Goal: Check status: Check status

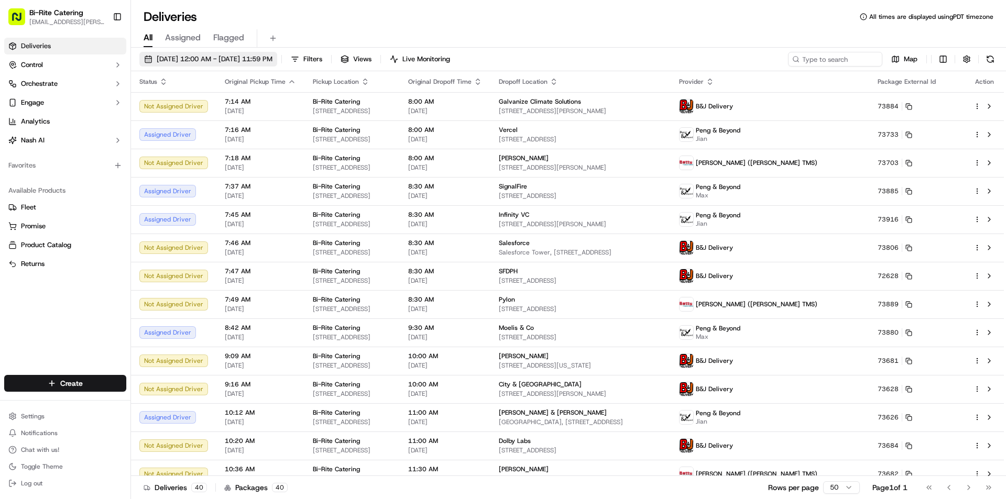
click at [270, 54] on span "[DATE] 12:00 AM - [DATE] 11:59 PM" at bounding box center [215, 58] width 116 height 9
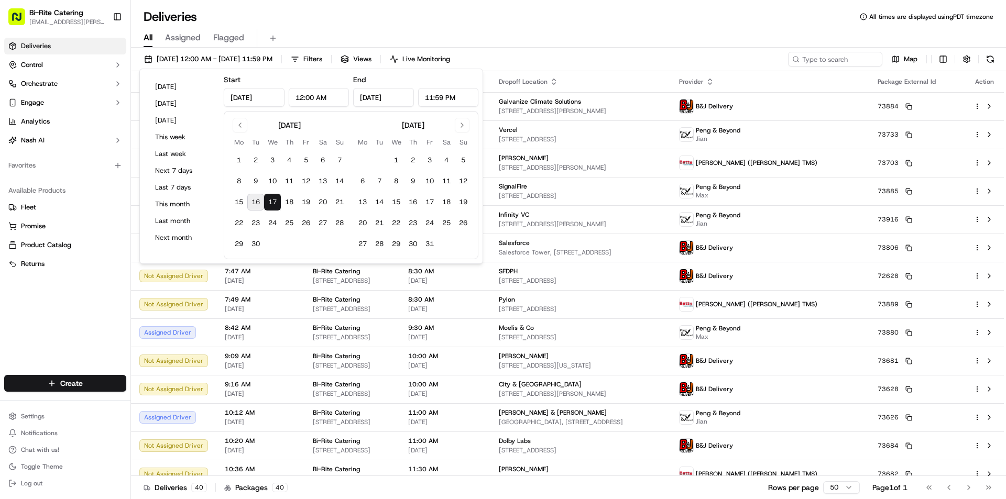
click at [253, 205] on button "16" at bounding box center [255, 202] width 17 height 17
type input "Sep 16, 2025"
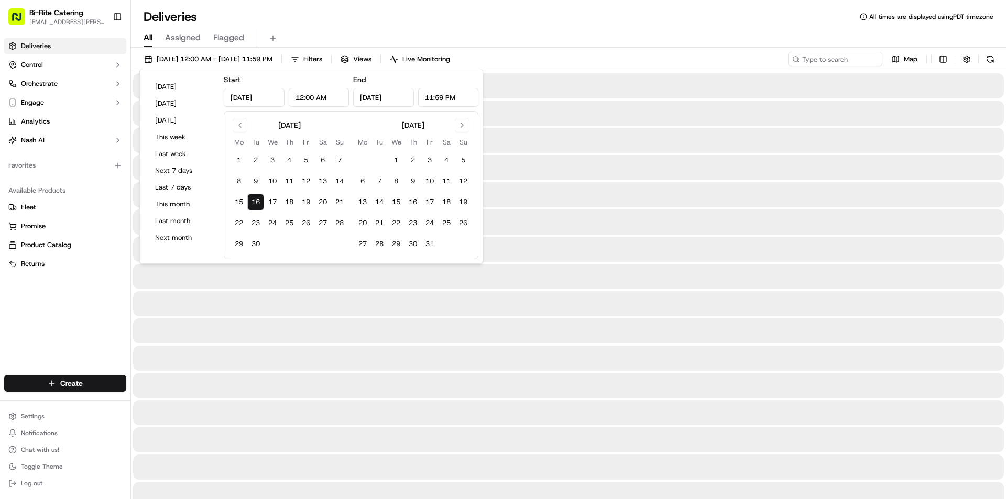
click at [300, 7] on div "Deliveries All times are displayed using PDT timezone All Assigned Flagged 09/1…" at bounding box center [568, 249] width 875 height 499
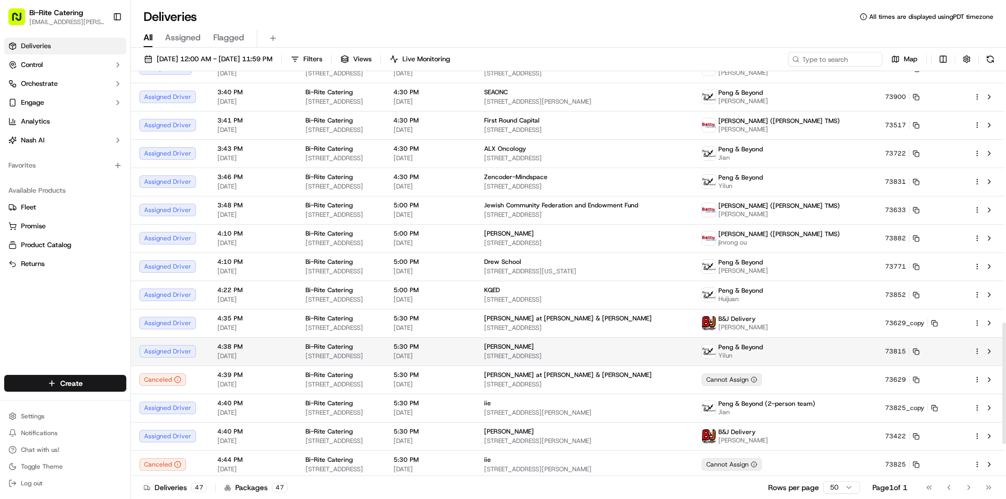
scroll to position [841, 0]
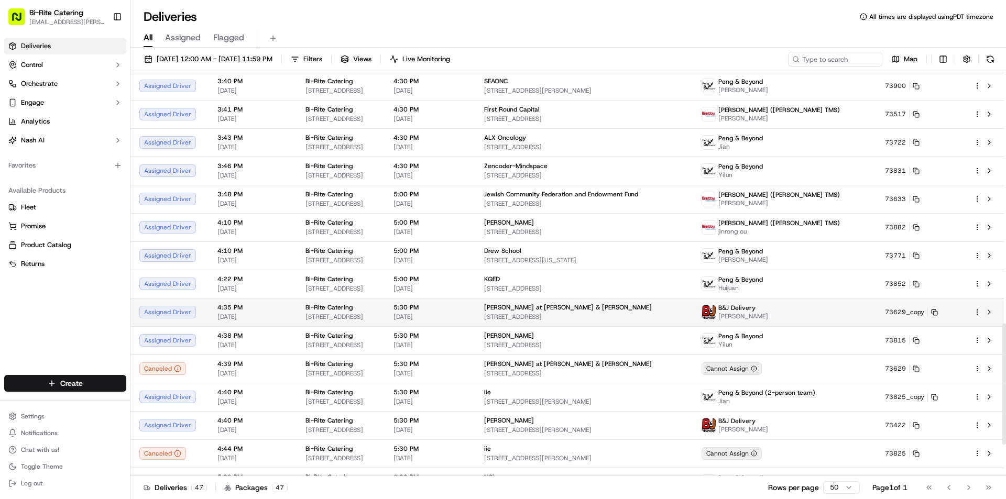
click at [839, 313] on div "B&J Delivery Ben Huang" at bounding box center [784, 312] width 167 height 17
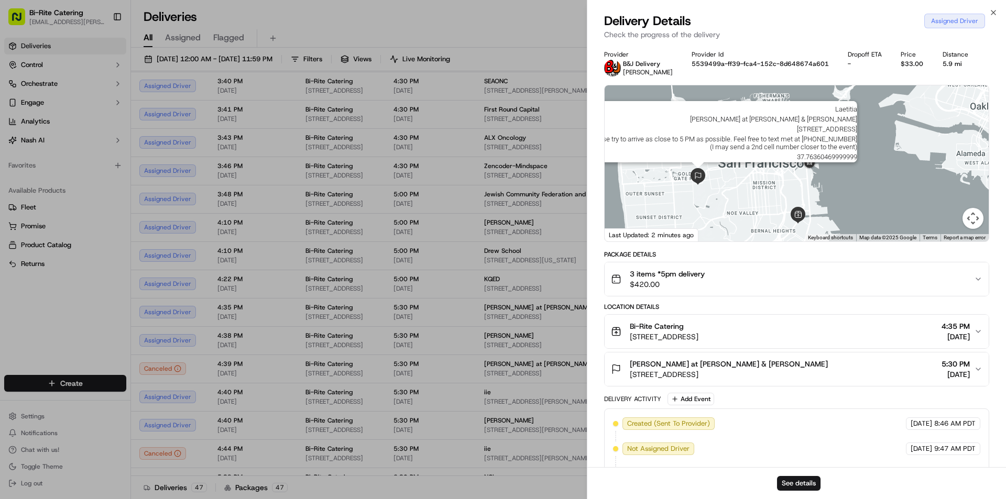
drag, startPoint x: 693, startPoint y: 117, endPoint x: 697, endPoint y: 181, distance: 64.0
click at [697, 181] on img at bounding box center [697, 176] width 17 height 17
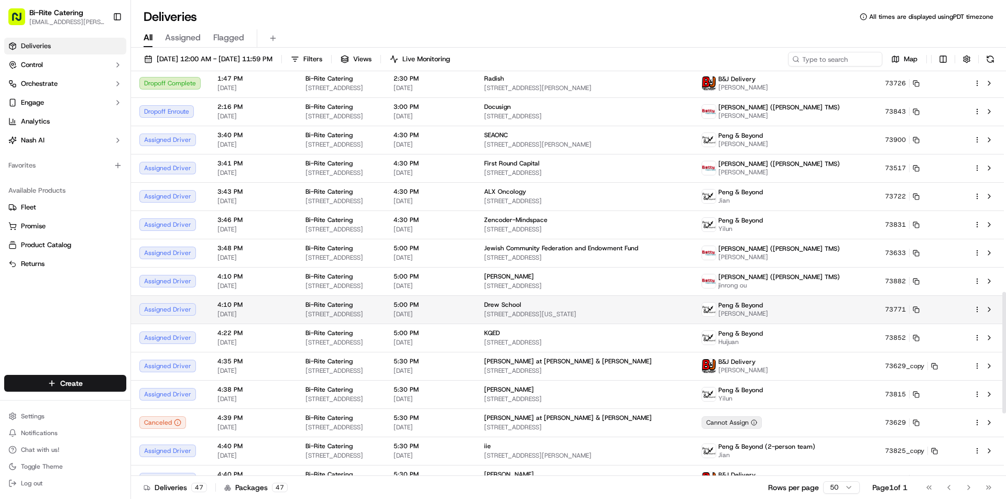
scroll to position [736, 0]
